Goal: Find specific page/section: Find specific page/section

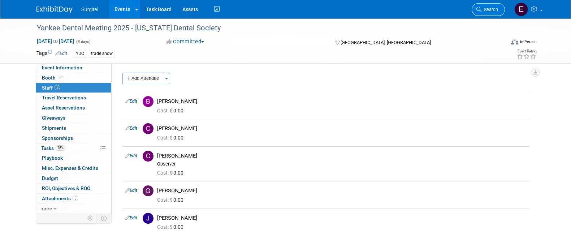
click at [484, 6] on link "Search" at bounding box center [488, 9] width 33 height 13
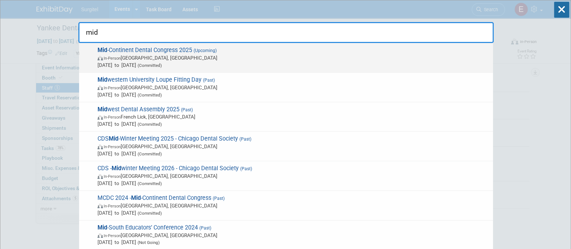
type input "mid"
click at [387, 57] on span "In-Person [GEOGRAPHIC_DATA], [GEOGRAPHIC_DATA]" at bounding box center [294, 57] width 392 height 7
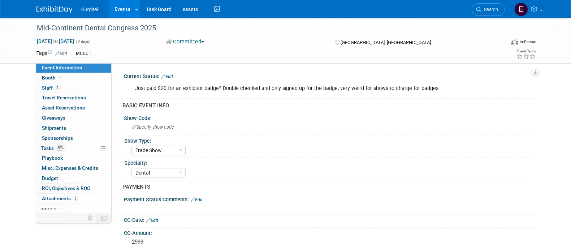
select select "Trade Show"
select select "Dental"
select select "No"
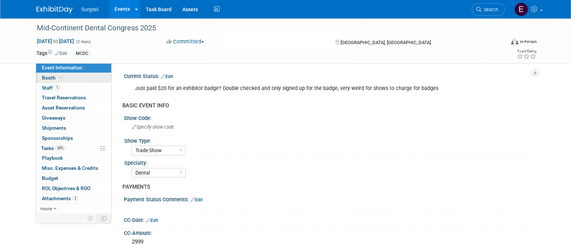
click at [57, 73] on link "Booth" at bounding box center [73, 78] width 75 height 10
select select "8' Fabric Popup"
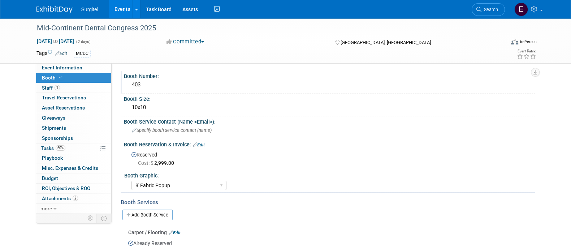
click at [152, 91] on div "Booth Number: 403" at bounding box center [328, 82] width 414 height 23
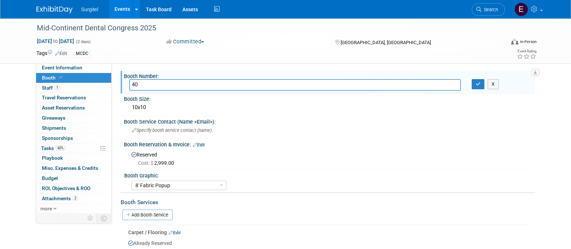
type input "4"
type input "136"
click at [480, 84] on icon "button" at bounding box center [478, 84] width 5 height 5
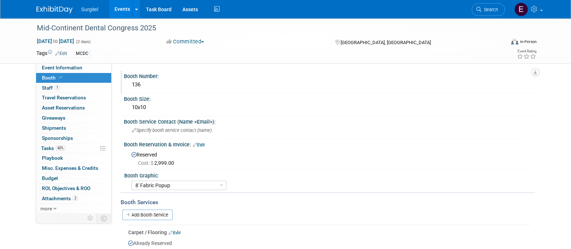
click at [493, 2] on li "Search" at bounding box center [488, 9] width 33 height 18
click at [495, 10] on span "Search" at bounding box center [490, 9] width 17 height 5
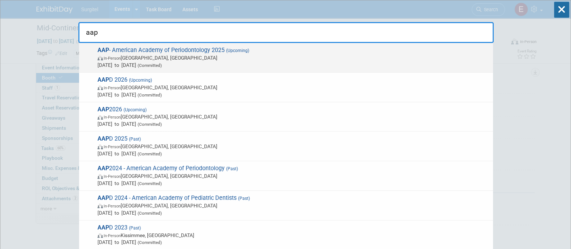
type input "aap"
click at [385, 61] on span "Oct 15, 2025 to Oct 18, 2025 (Committed)" at bounding box center [294, 64] width 392 height 7
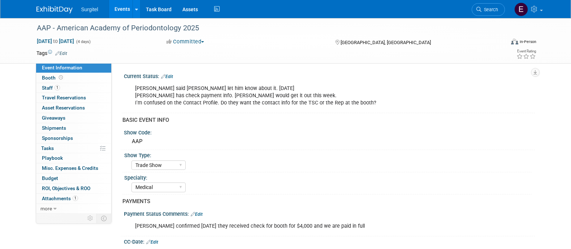
select select "Trade Show"
select select "Medical"
select select "No"
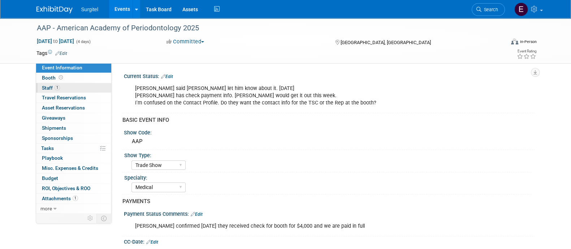
click at [62, 88] on link "1 Staff 1" at bounding box center [73, 88] width 75 height 10
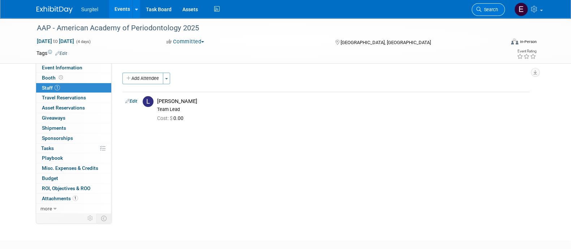
click at [487, 13] on link "Search" at bounding box center [488, 9] width 33 height 13
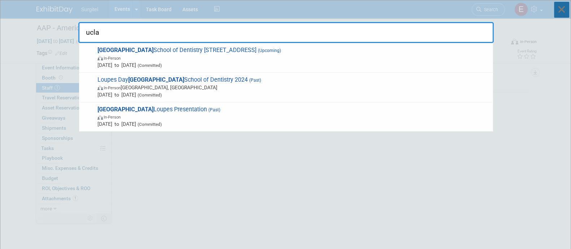
click at [565, 12] on icon at bounding box center [561, 10] width 15 height 16
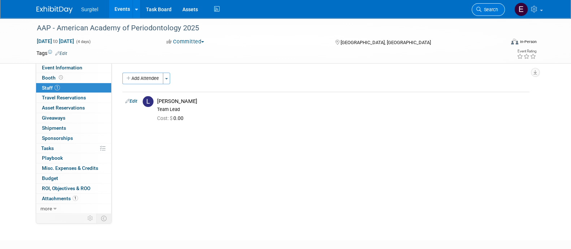
click at [489, 10] on span "Search" at bounding box center [490, 9] width 17 height 5
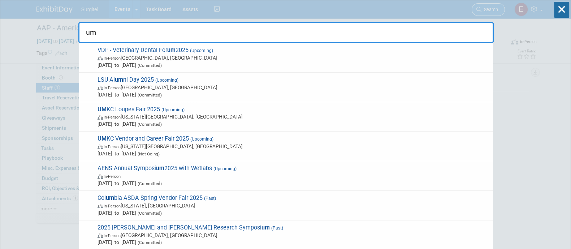
type input "u"
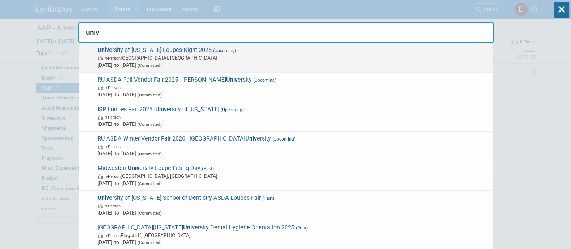
type input "univ"
click at [245, 69] on div "Univ ersity of Maryland Loupes Night 2025 (Upcoming) In-Person Baltimore, MD Se…" at bounding box center [286, 58] width 414 height 30
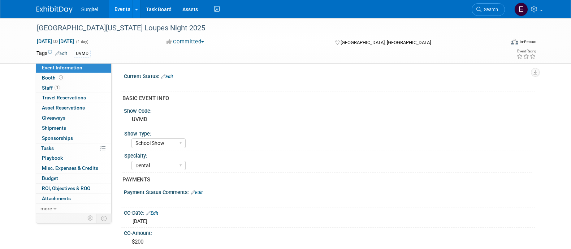
select select "School Show"
select select "Dental"
select select "SkyMiles - 93008"
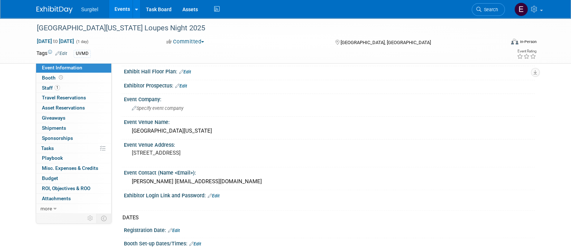
scroll to position [231, 0]
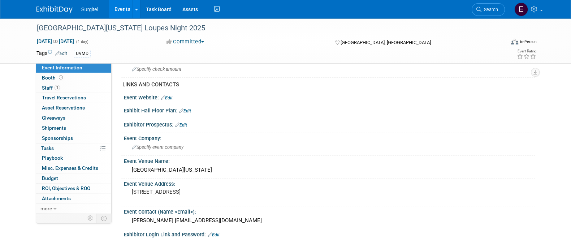
drag, startPoint x: 560, startPoint y: 114, endPoint x: 570, endPoint y: 174, distance: 61.1
click at [570, 174] on div "University of Maryland Loupes Night 2025 Sep 16, 2025 to Sep 16, 2025 (1 day) S…" at bounding box center [285, 136] width 571 height 699
click at [492, 9] on span "Search" at bounding box center [490, 9] width 17 height 5
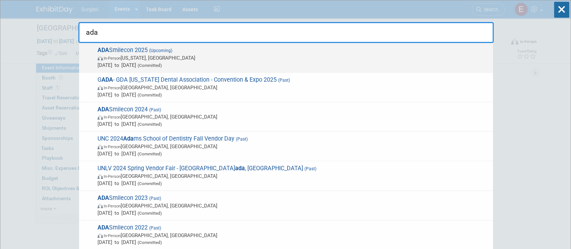
type input "ada"
click at [408, 65] on span "Oct 23, 2025 to Oct 25, 2025 (Committed)" at bounding box center [294, 64] width 392 height 7
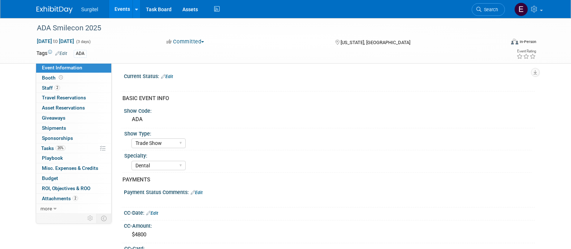
select select "Trade Show"
select select "Dental"
select select "No"
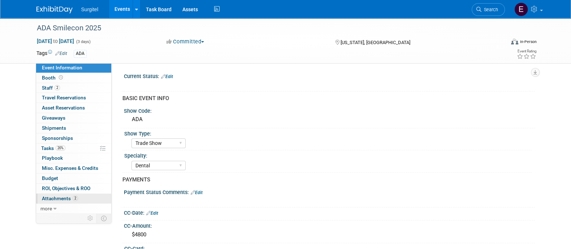
click at [71, 201] on link "2 Attachments 2" at bounding box center [73, 199] width 75 height 10
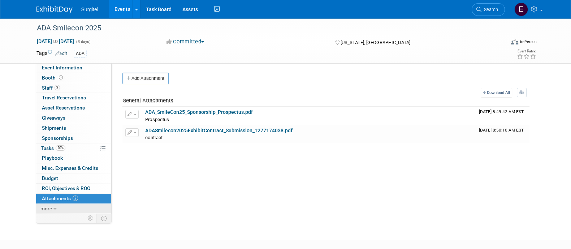
click at [55, 211] on link "more" at bounding box center [73, 209] width 75 height 10
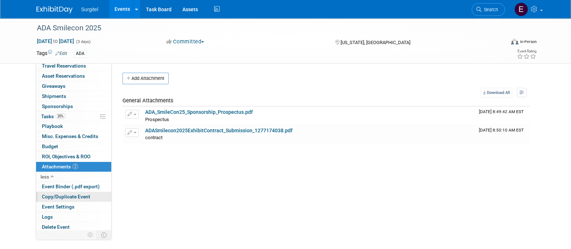
scroll to position [33, 0]
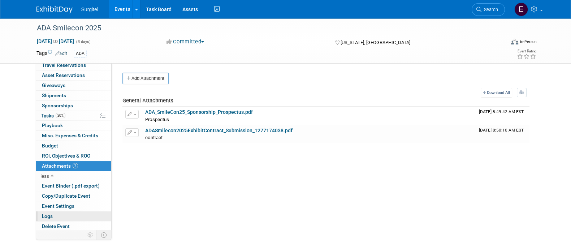
click at [74, 217] on link "Logs" at bounding box center [73, 216] width 75 height 10
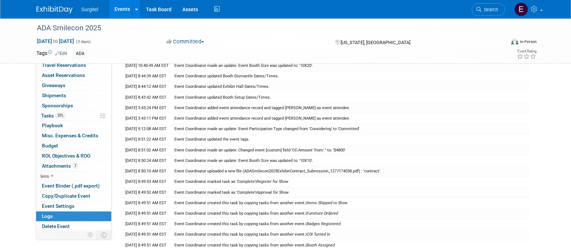
scroll to position [96, 0]
